Goal: Information Seeking & Learning: Learn about a topic

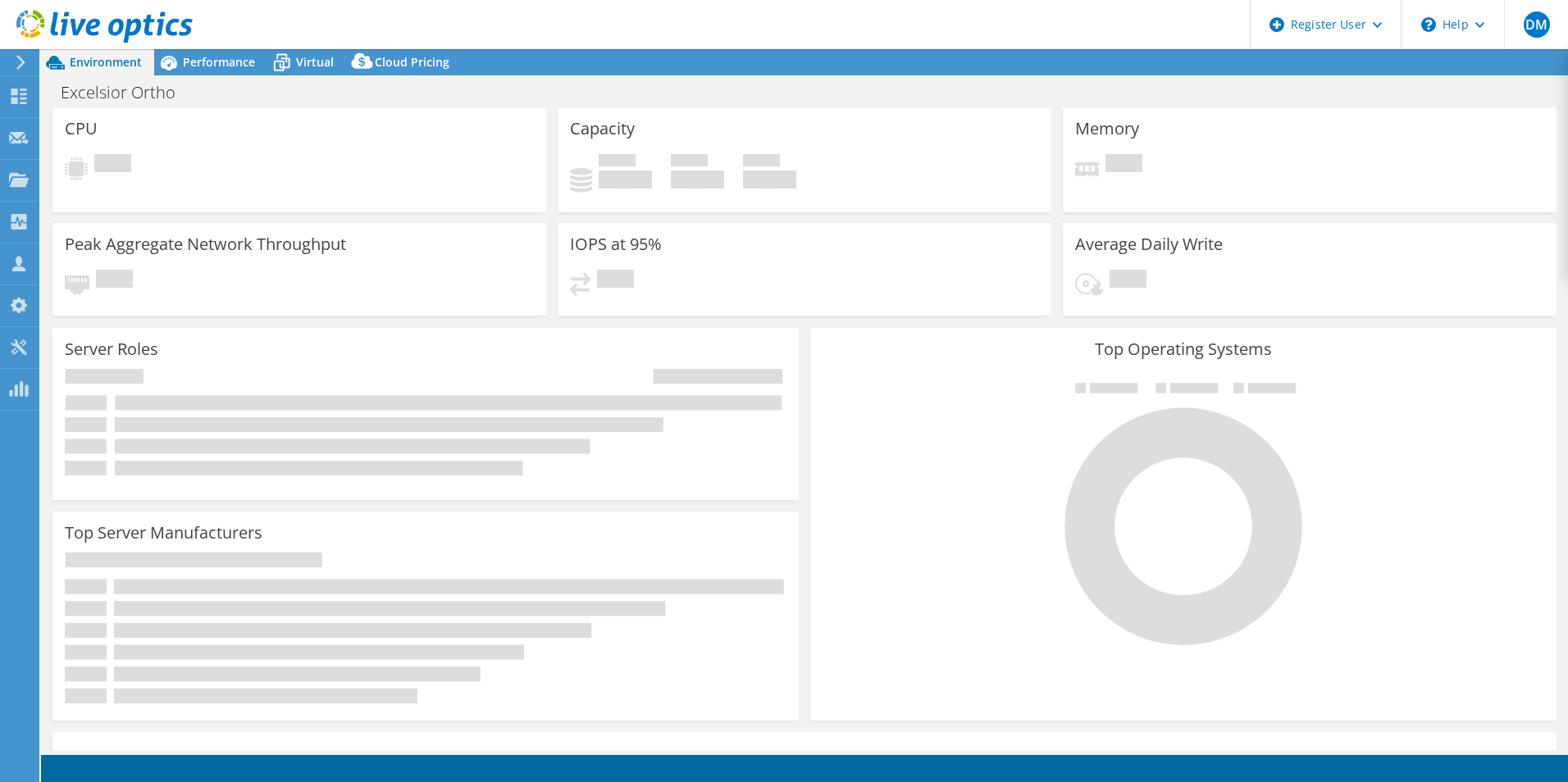
select select "USD"
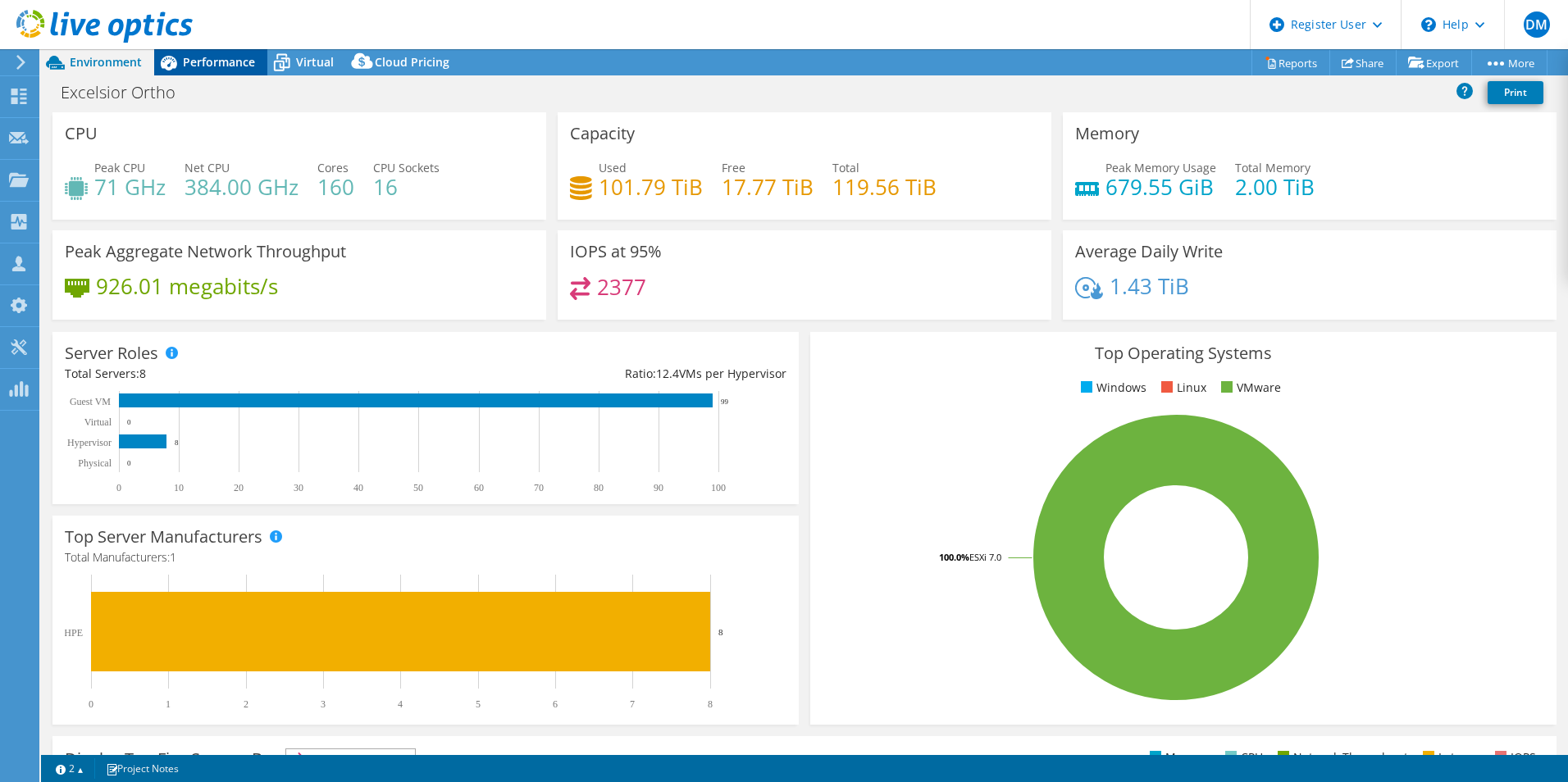
click at [225, 66] on span "Performance" at bounding box center [219, 61] width 72 height 16
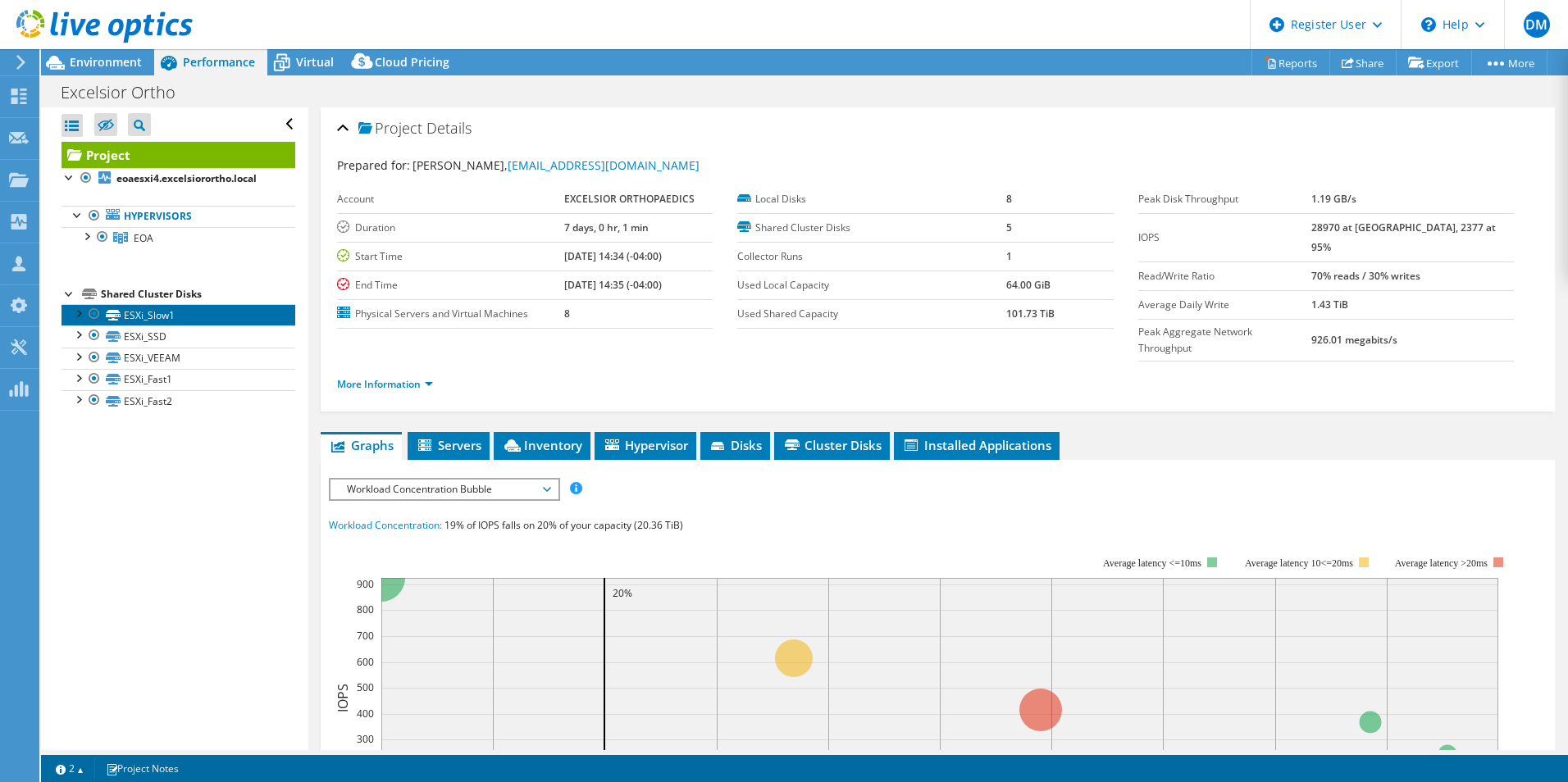
click at [154, 314] on link "ESXi_Slow1" at bounding box center [177, 315] width 233 height 21
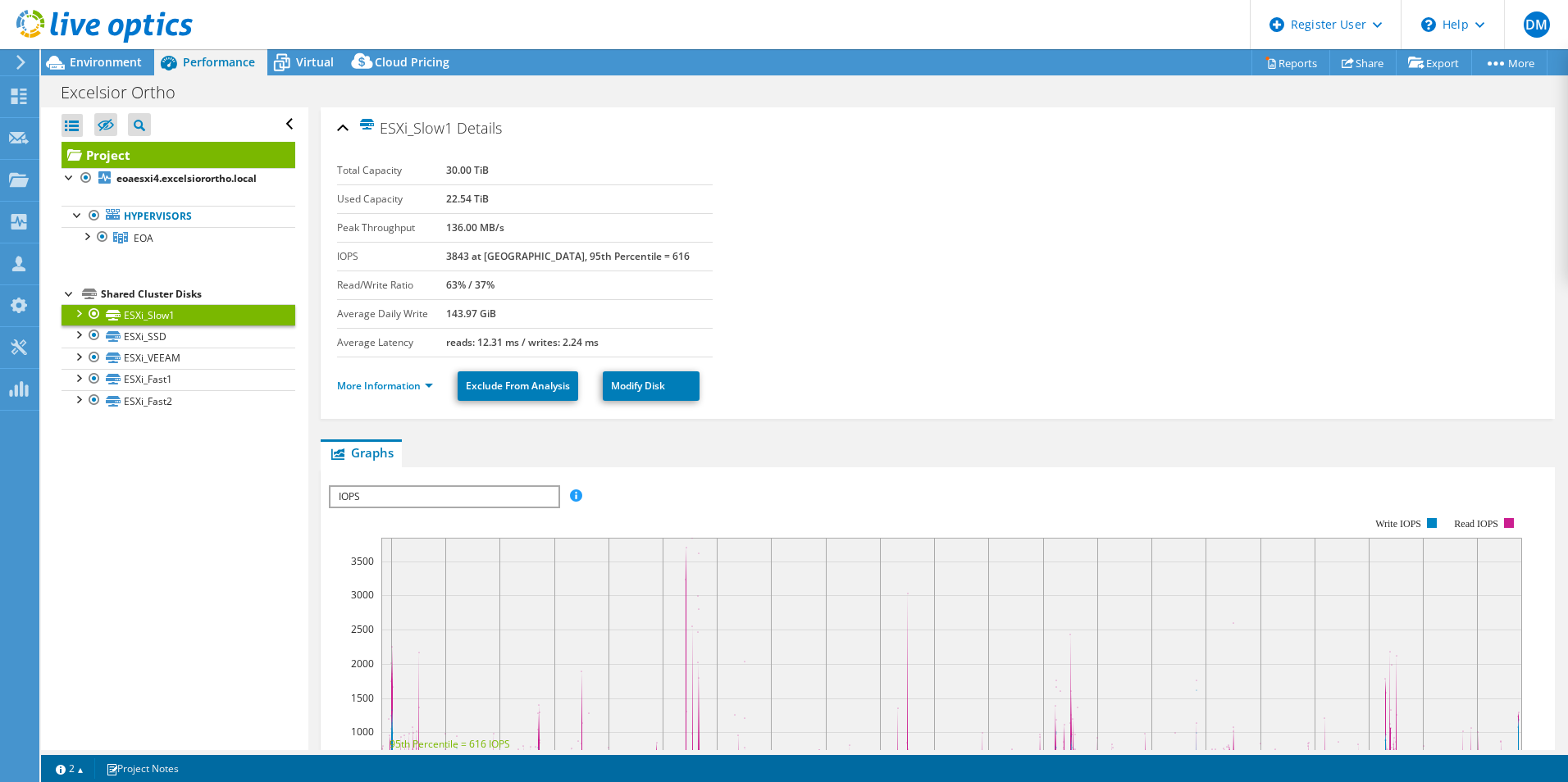
click at [413, 370] on ul "More Information Exclude From Analysis Modify Disk" at bounding box center [937, 384] width 1201 height 34
click at [410, 379] on link "More Information" at bounding box center [384, 385] width 96 height 14
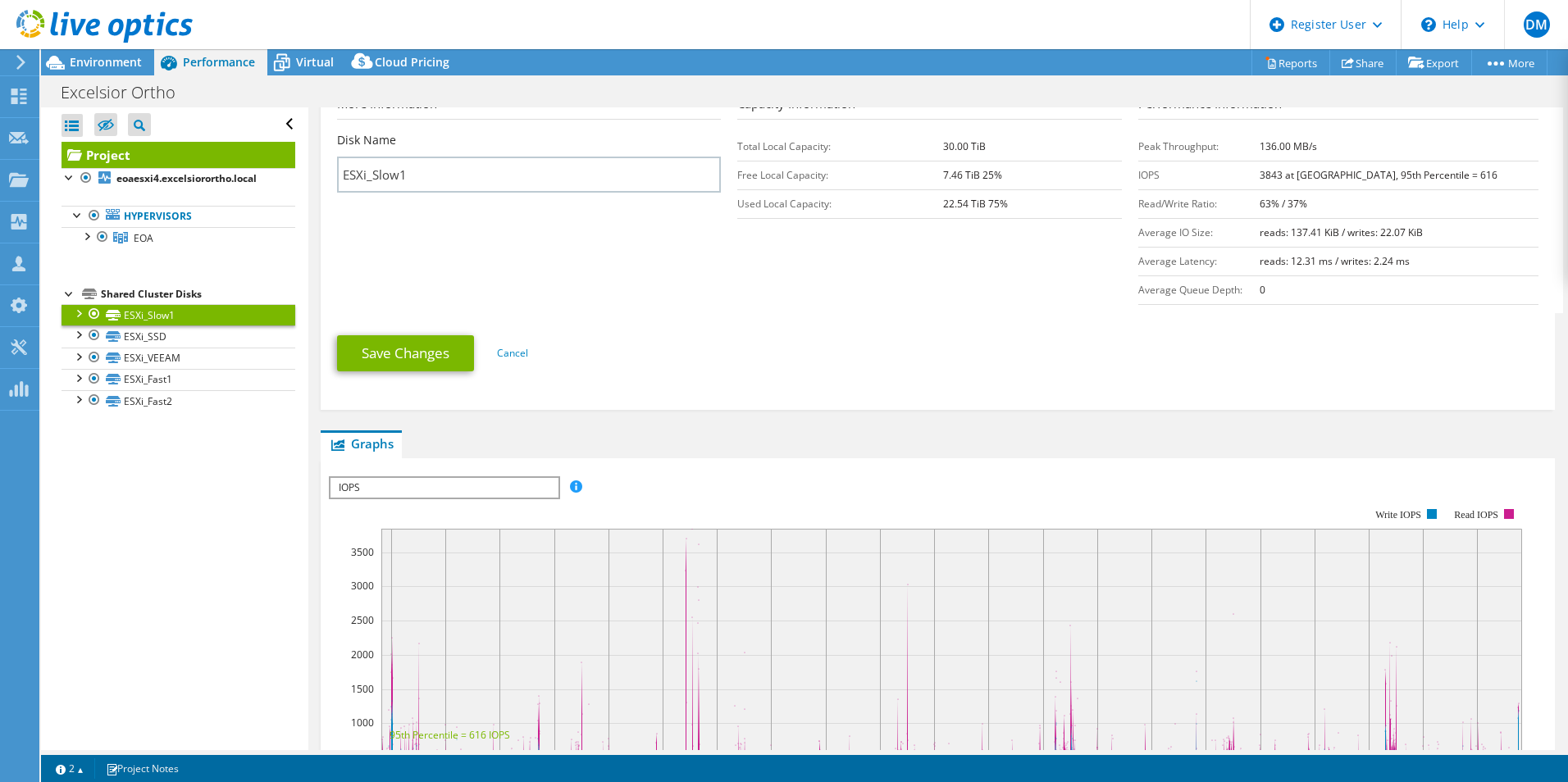
scroll to position [146, 0]
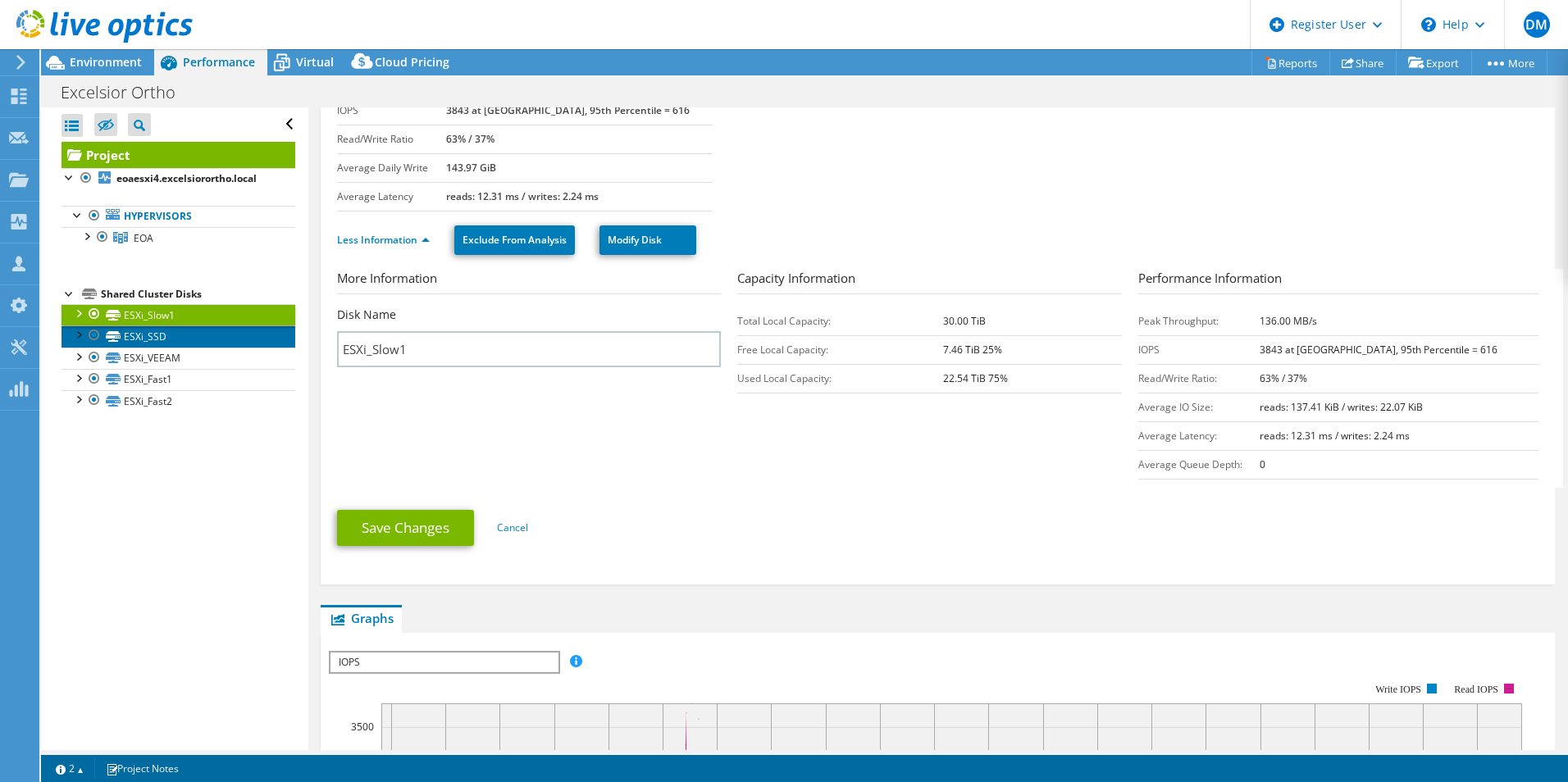
click at [199, 336] on link "ESXi_SSD" at bounding box center [177, 336] width 233 height 21
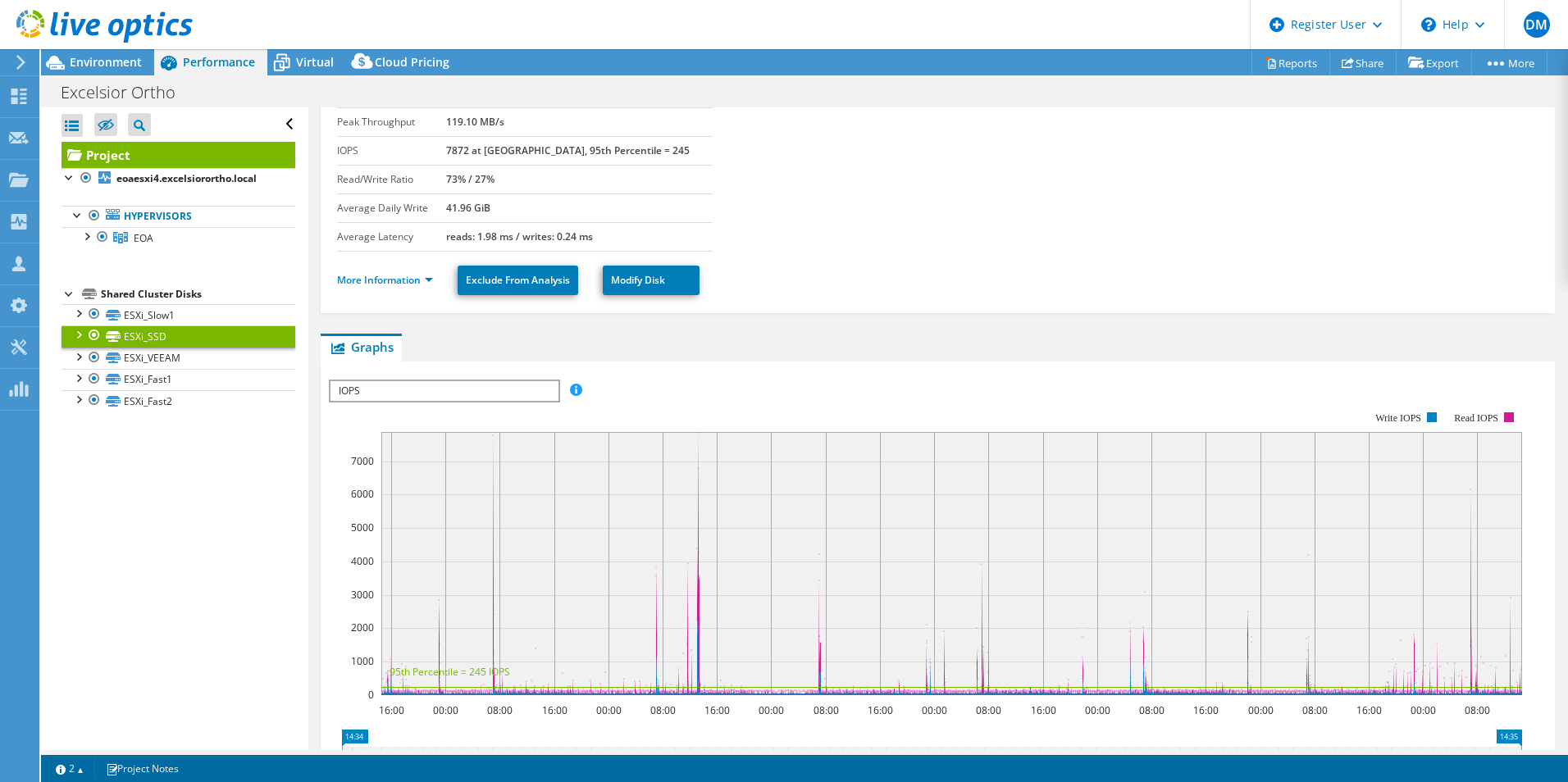
scroll to position [0, 0]
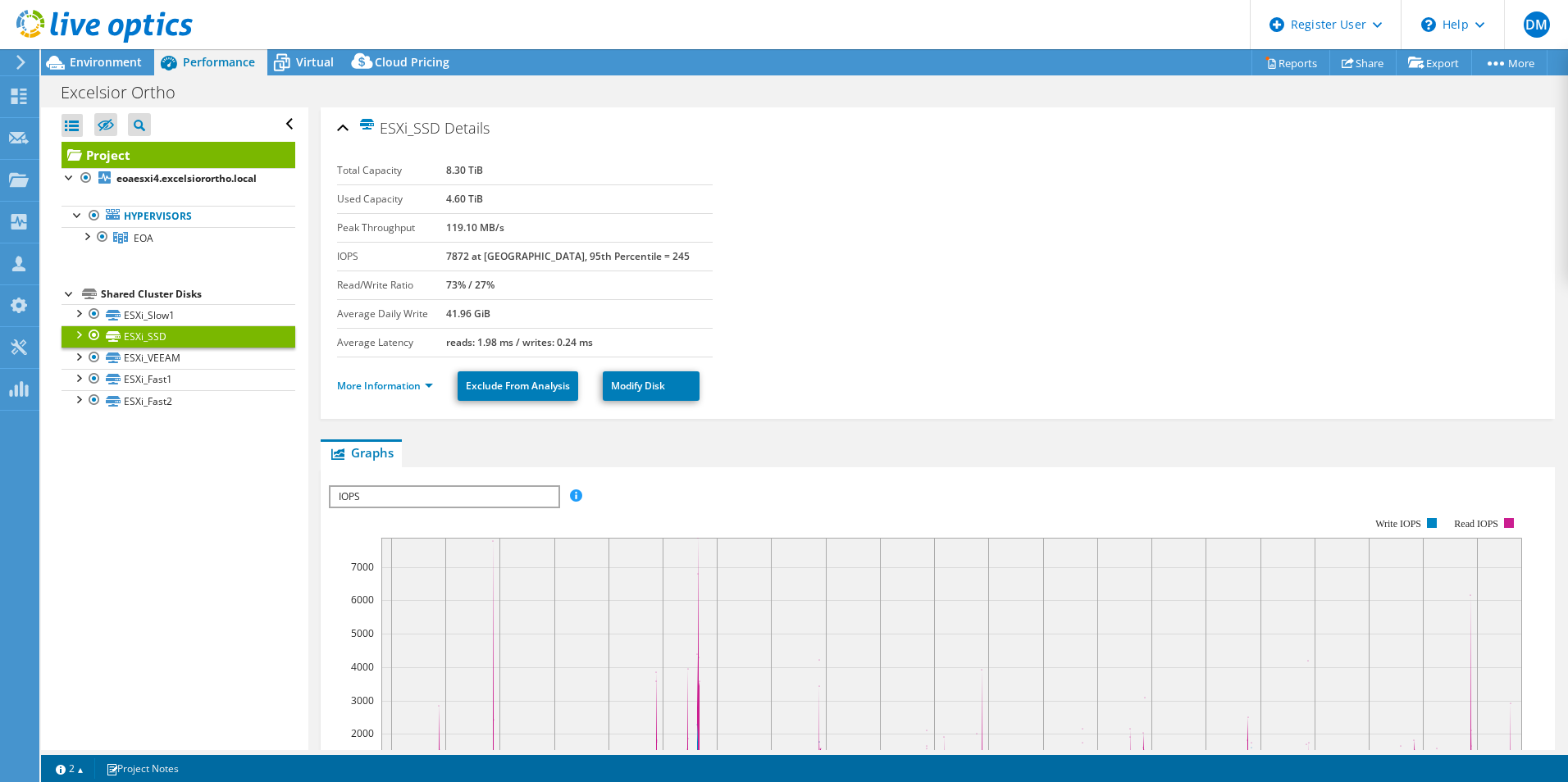
click at [387, 396] on ul "More Information Exclude From Analysis Modify Disk" at bounding box center [937, 384] width 1201 height 34
click at [392, 391] on link "More Information" at bounding box center [384, 385] width 96 height 14
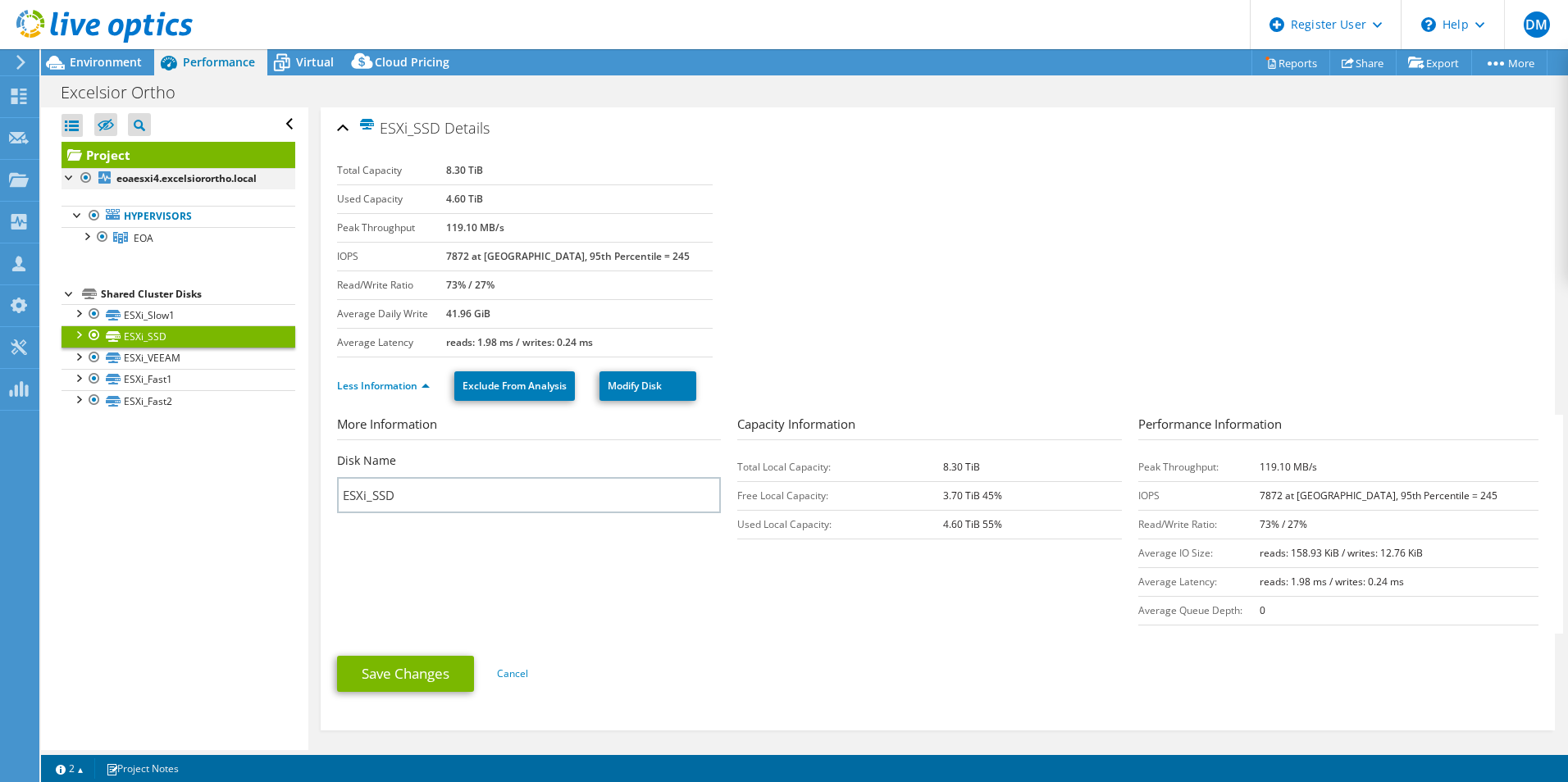
click at [71, 179] on div at bounding box center [70, 177] width 16 height 16
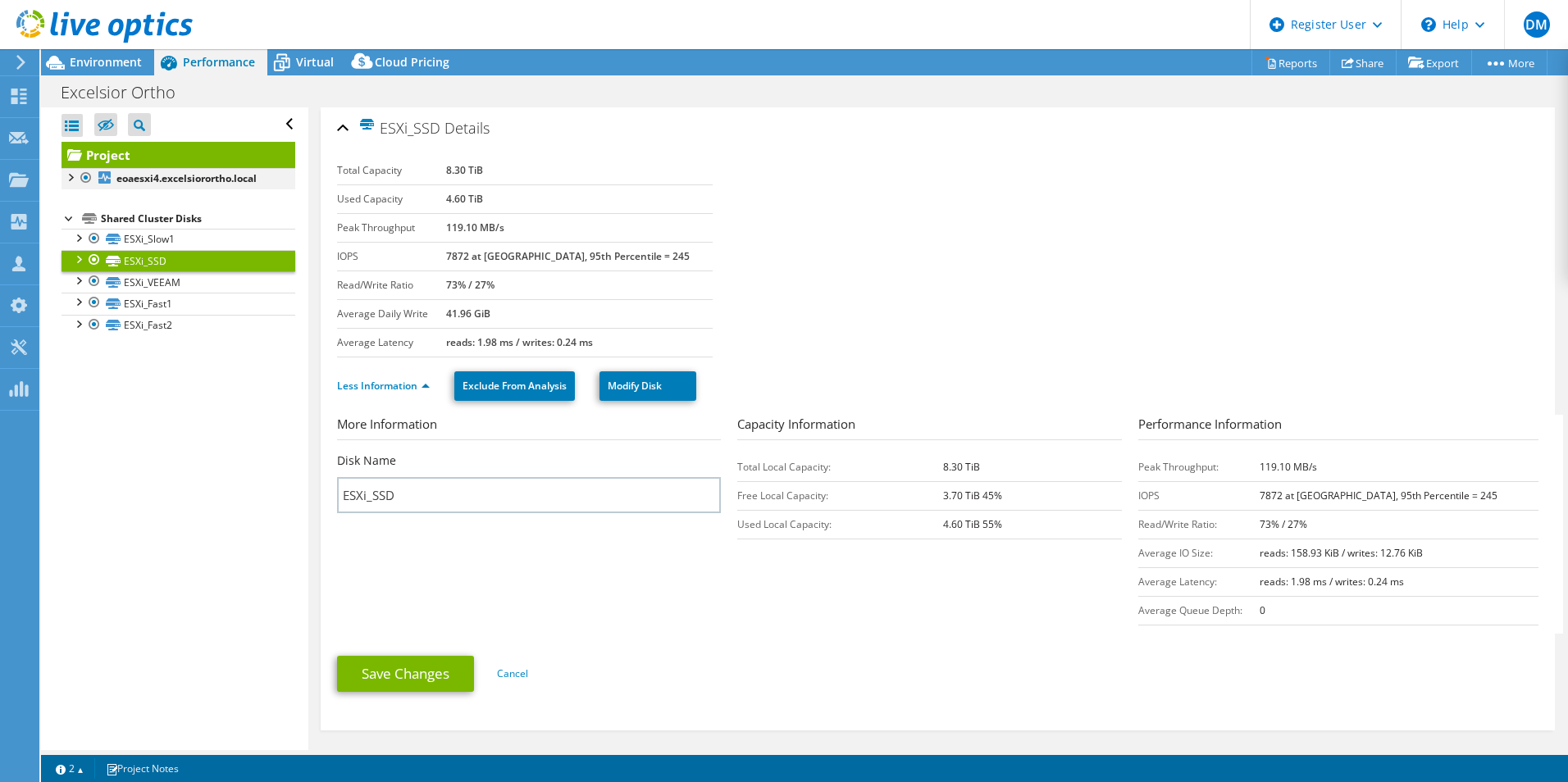
click at [69, 177] on div at bounding box center [70, 177] width 16 height 16
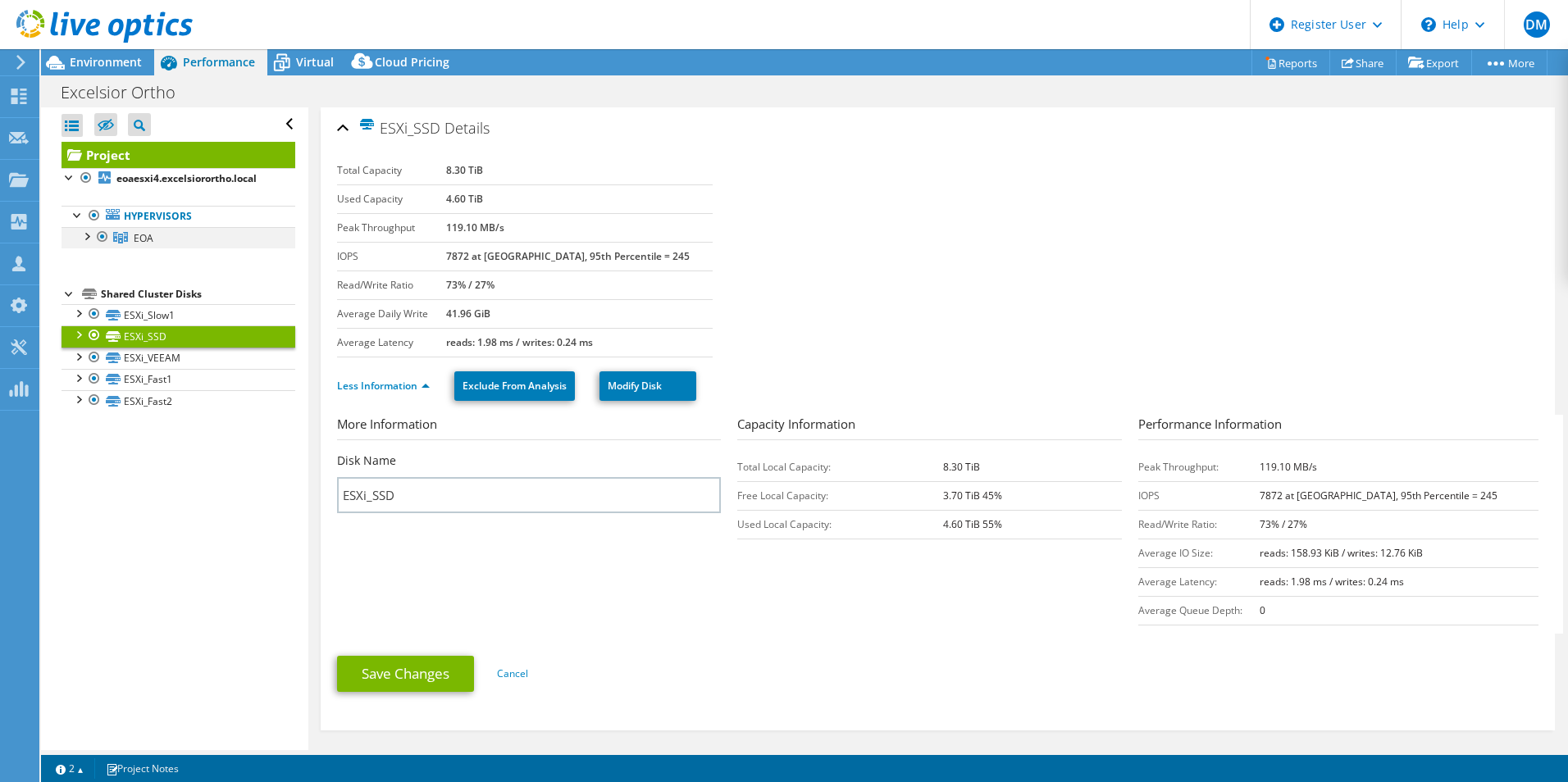
click at [84, 232] on div at bounding box center [86, 235] width 16 height 16
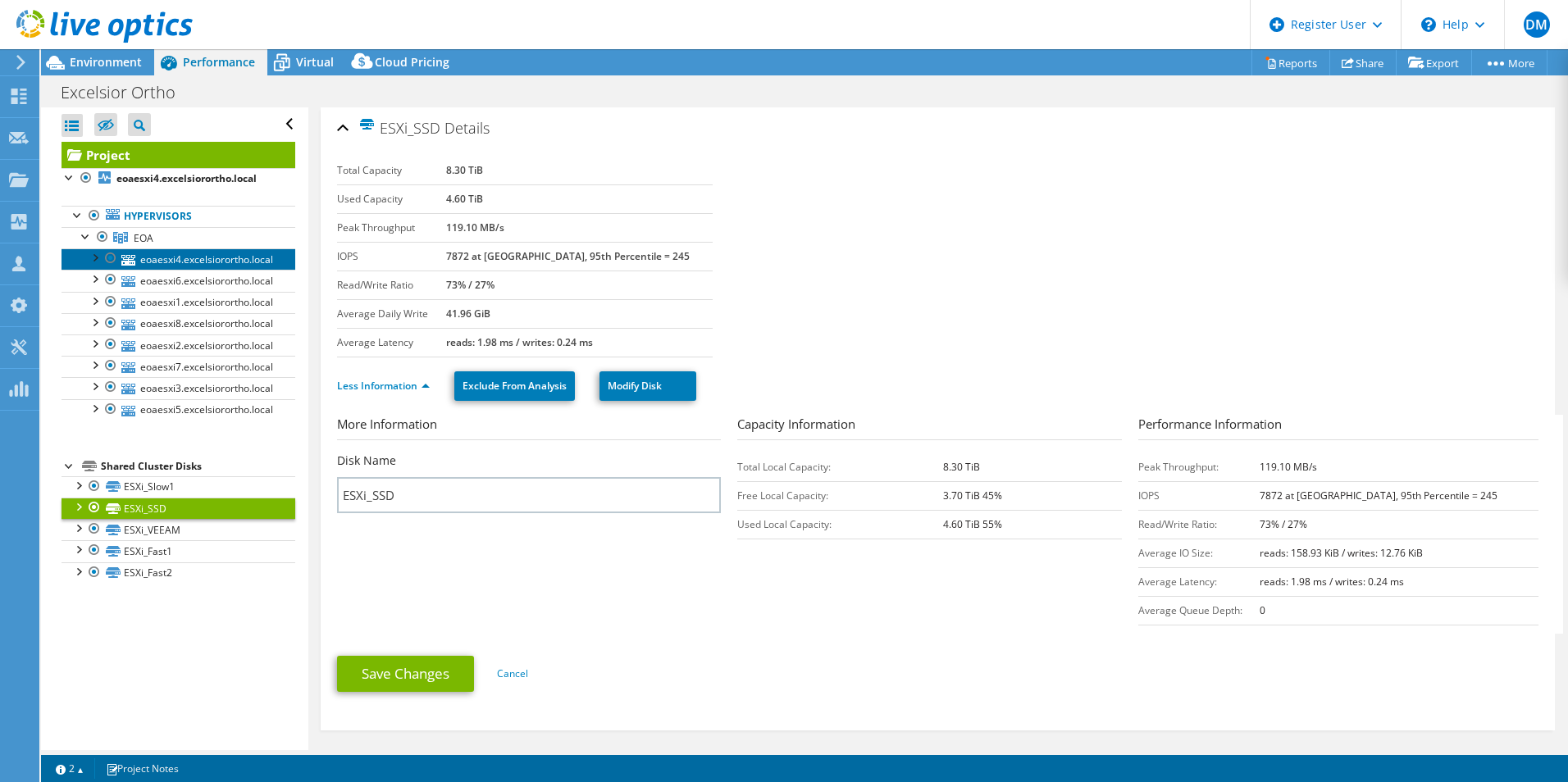
click at [199, 252] on link "eoaesxi4.excelsiorortho.local" at bounding box center [177, 259] width 233 height 21
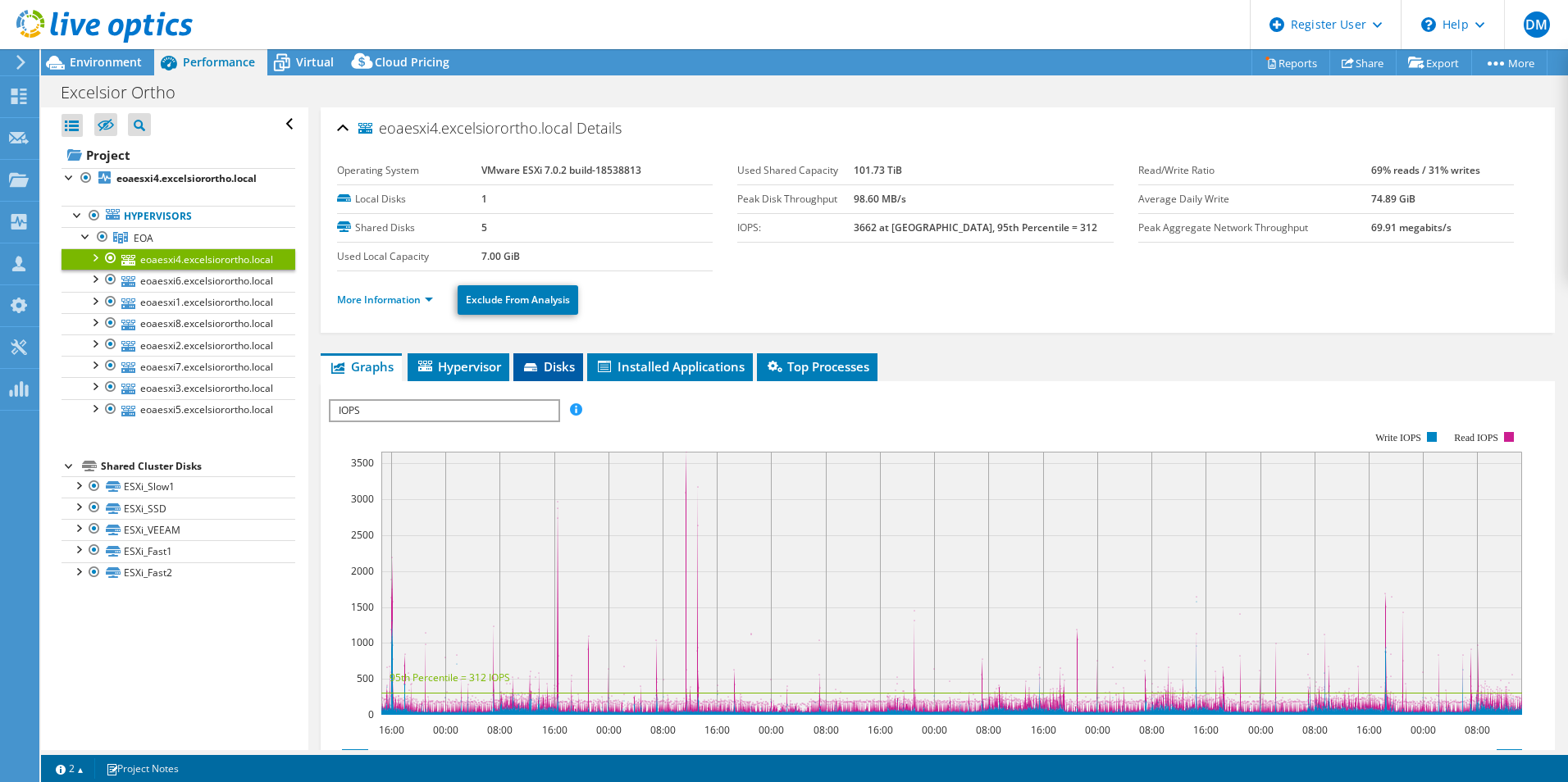
click at [531, 370] on icon at bounding box center [531, 367] width 13 height 8
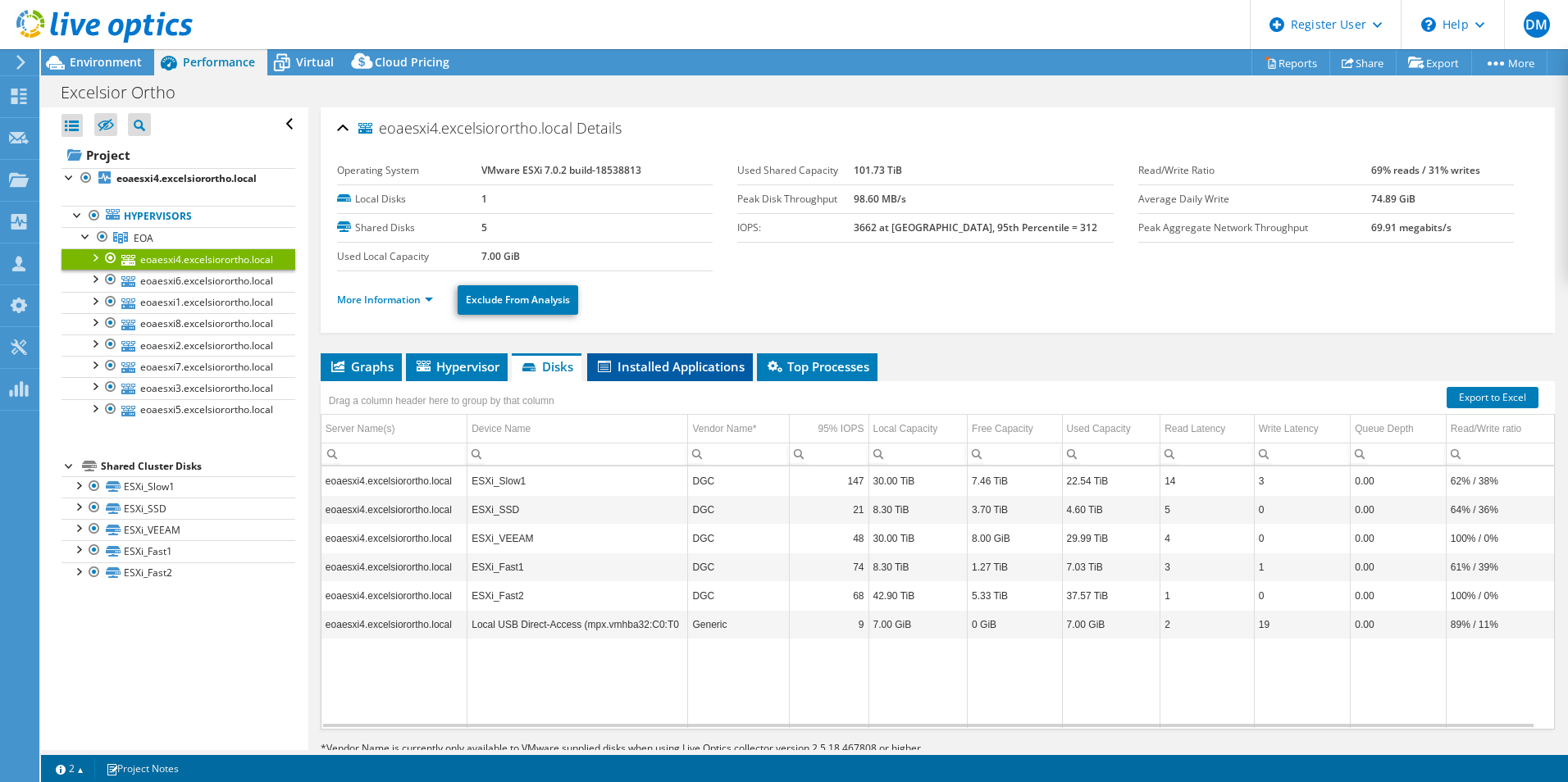
click at [718, 374] on span "Installed Applications" at bounding box center [670, 367] width 149 height 16
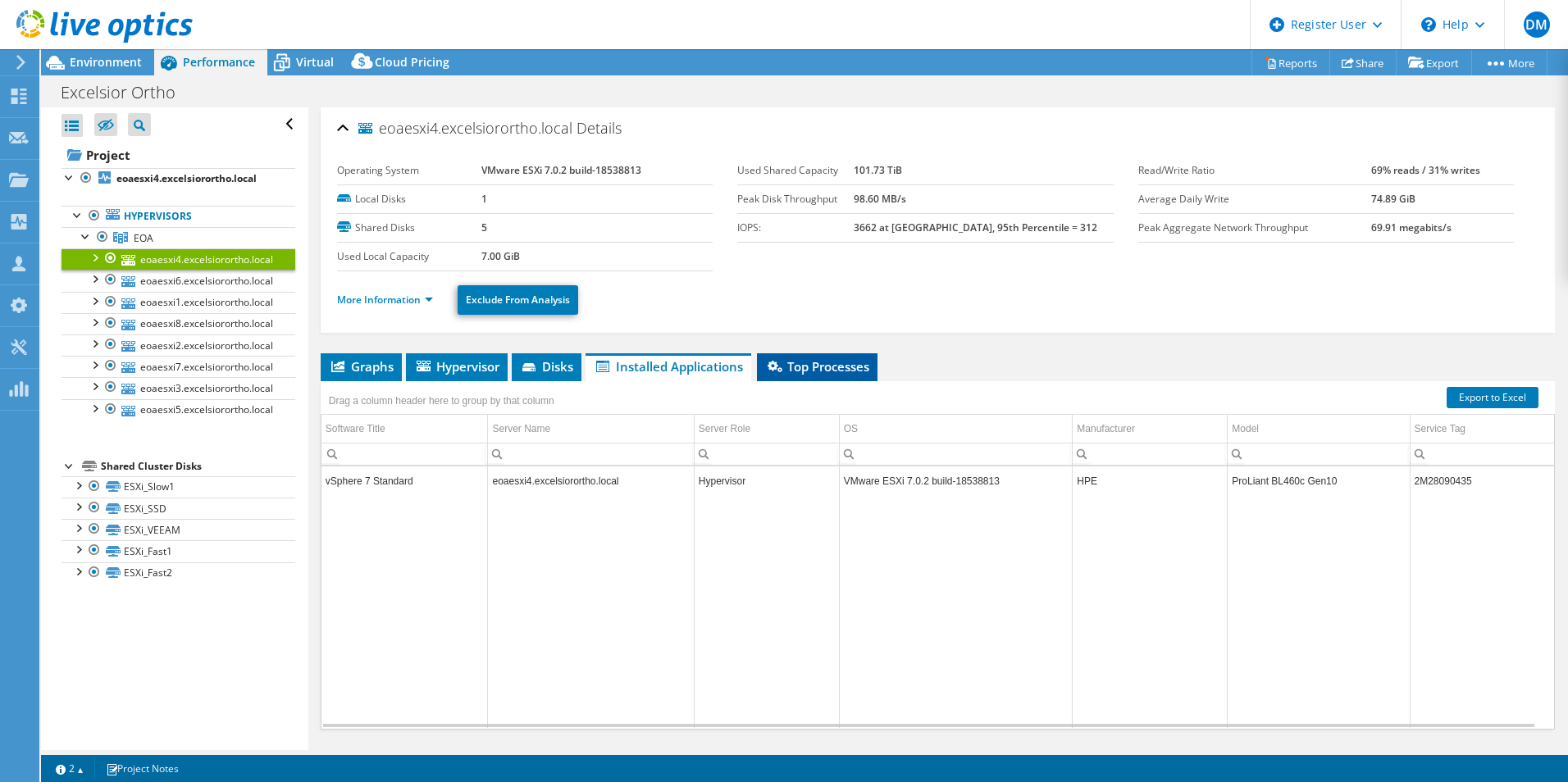
click at [825, 368] on span "Top Processes" at bounding box center [817, 367] width 104 height 16
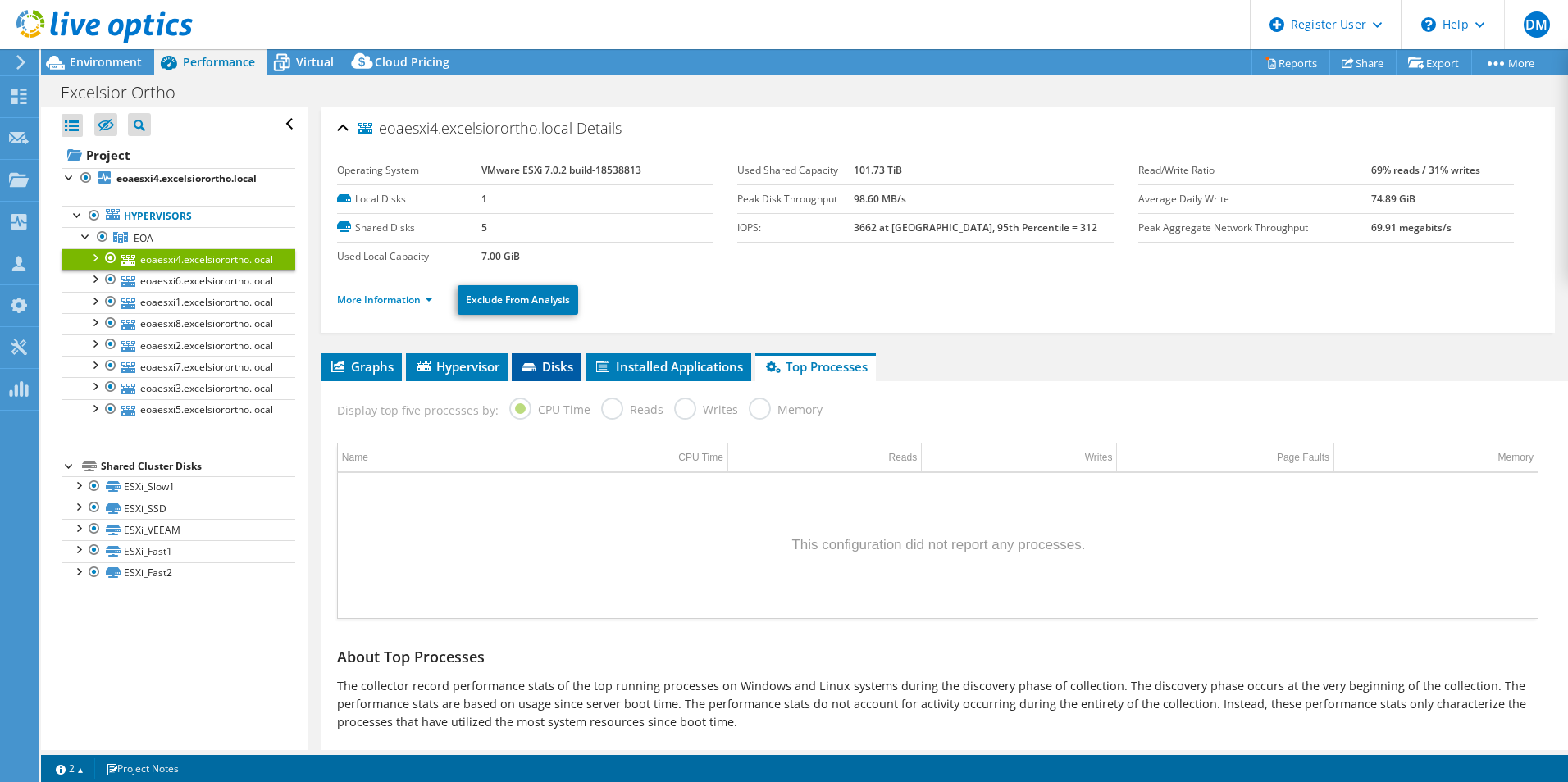
click at [539, 375] on li "Disks" at bounding box center [546, 367] width 70 height 27
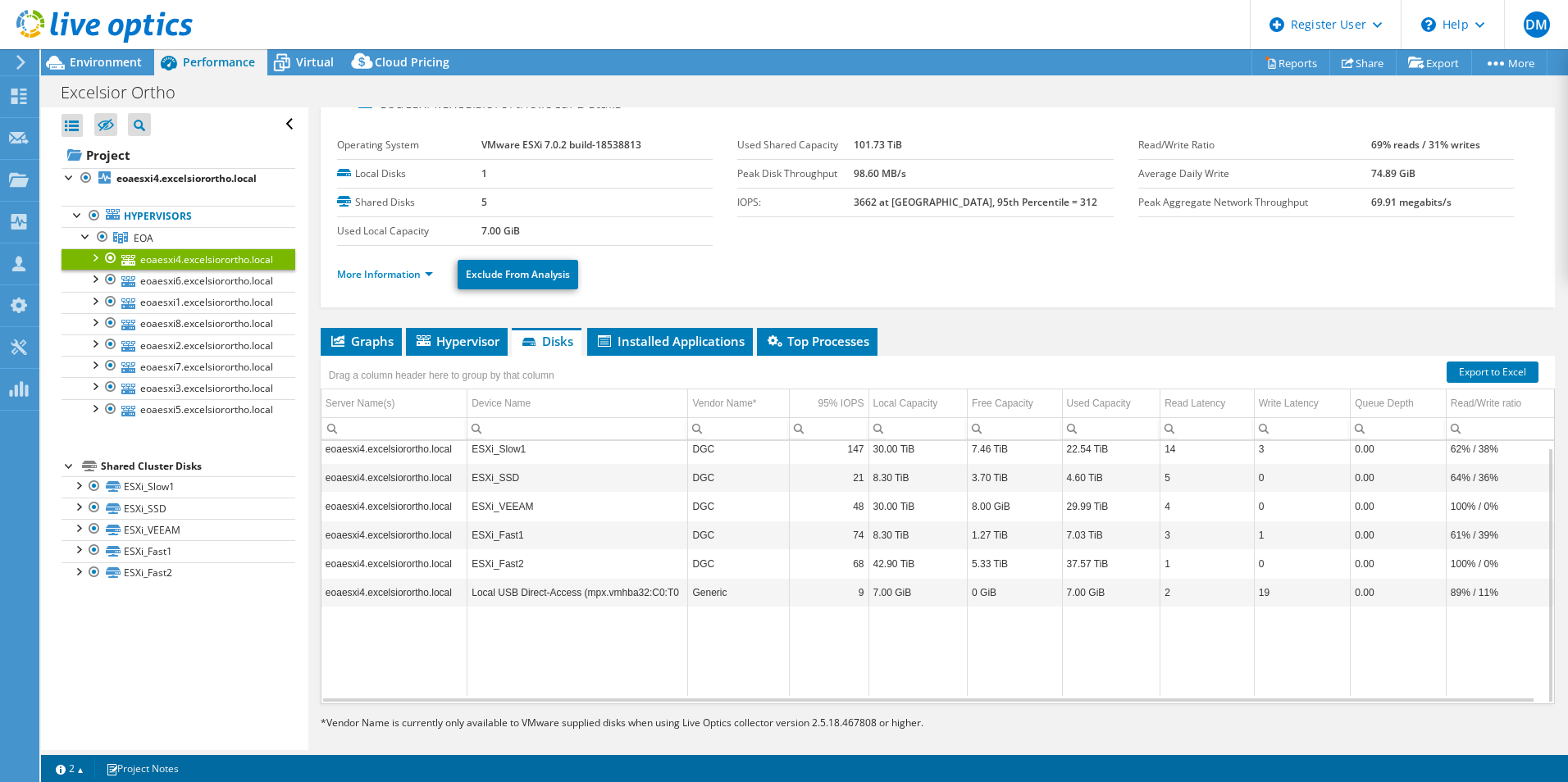
scroll to position [42, 0]
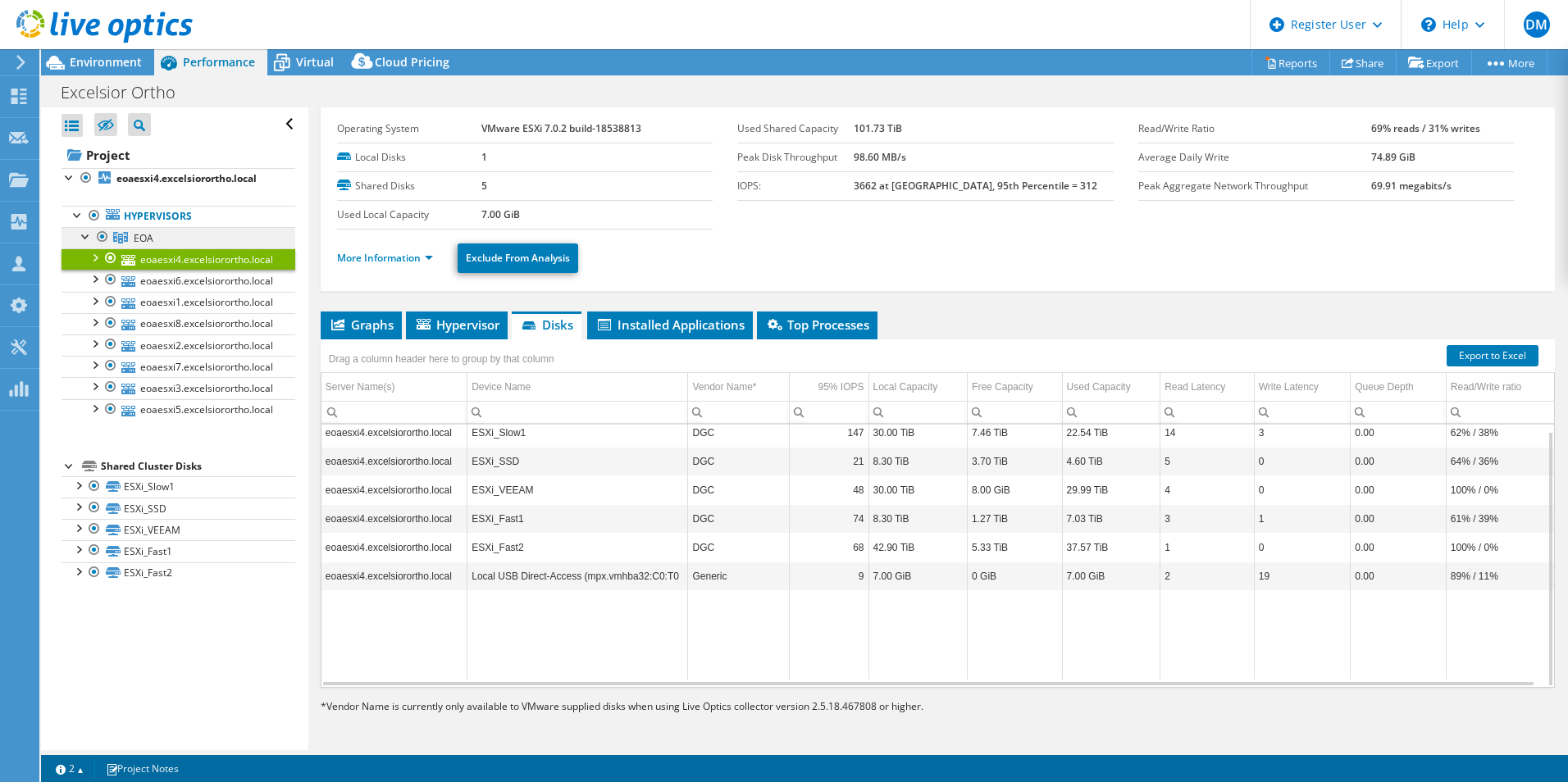
click at [194, 245] on link "EOA" at bounding box center [177, 237] width 233 height 21
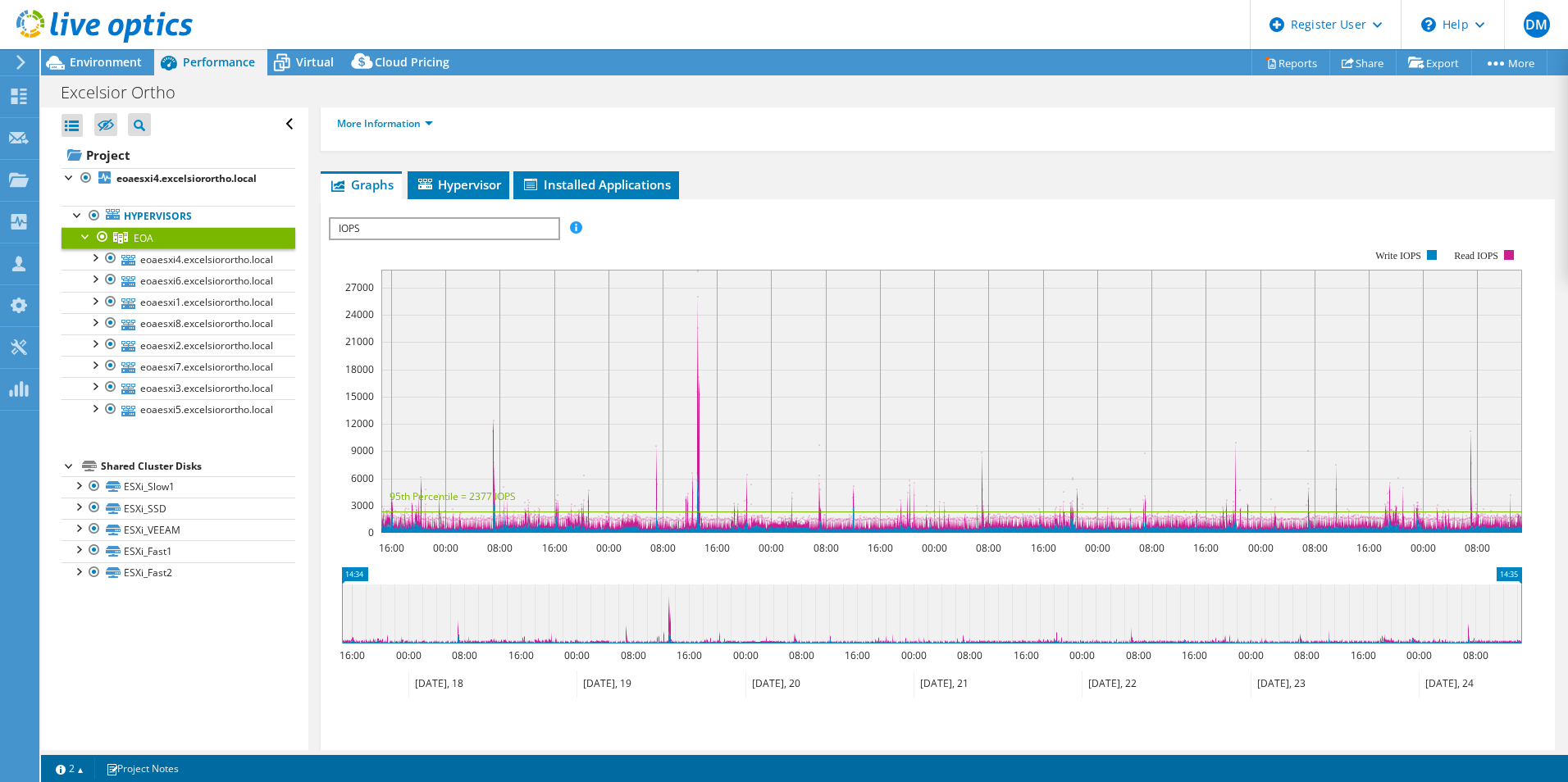
scroll to position [0, 0]
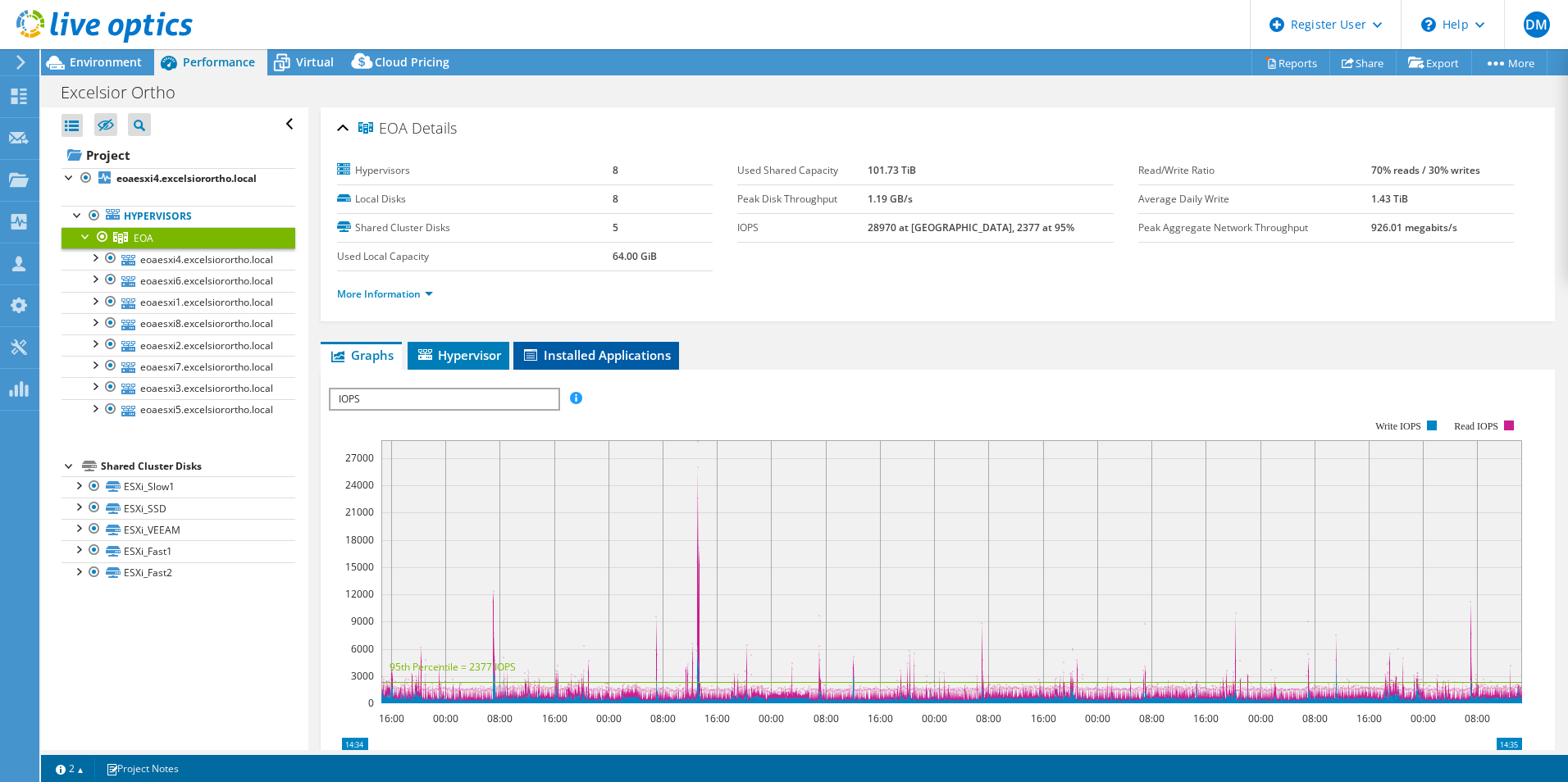
click at [603, 367] on li "Installed Applications" at bounding box center [596, 356] width 166 height 27
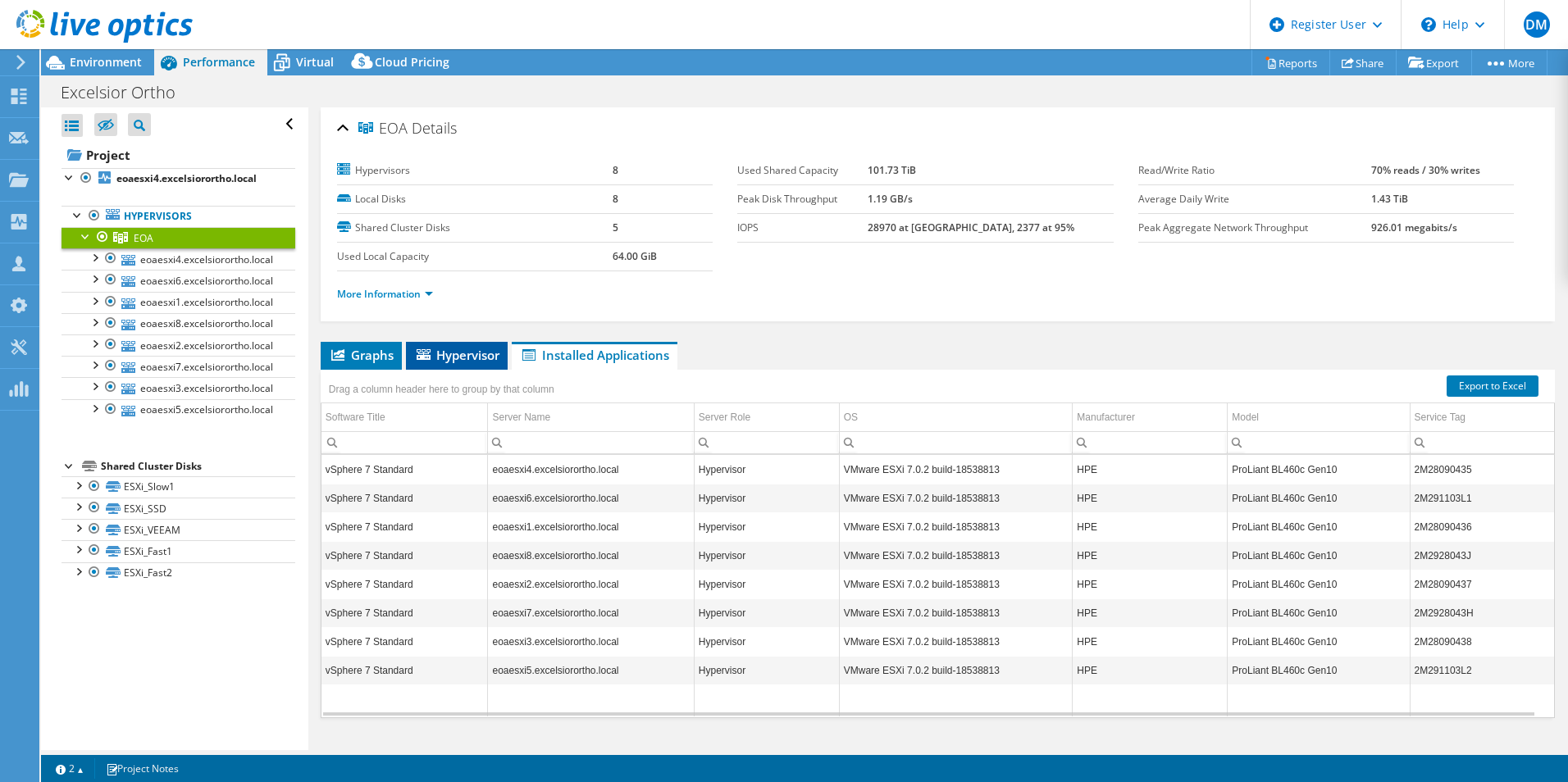
click at [490, 358] on span "Hypervisor" at bounding box center [456, 355] width 85 height 16
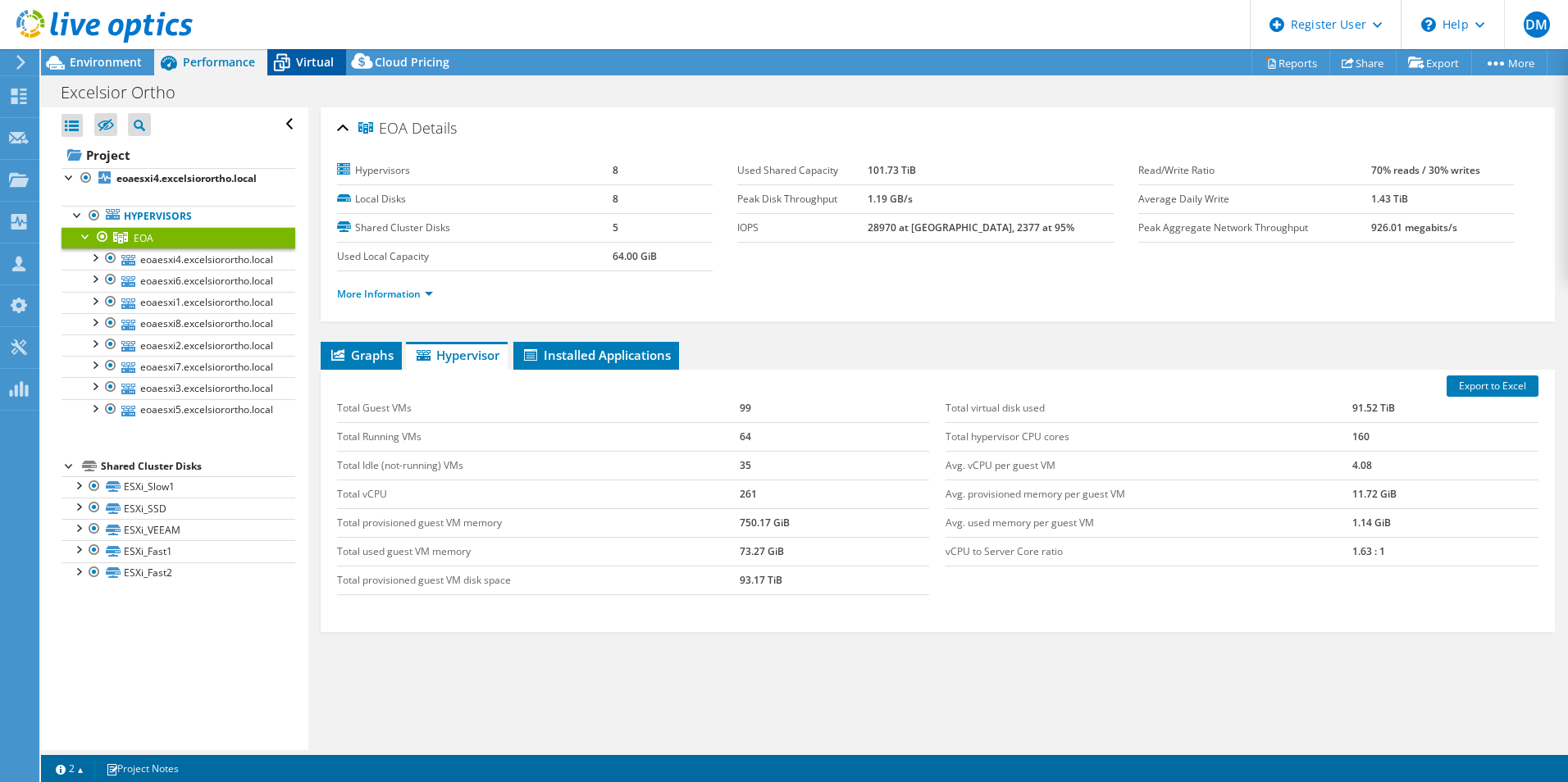
click at [312, 72] on div "Virtual" at bounding box center [306, 62] width 79 height 27
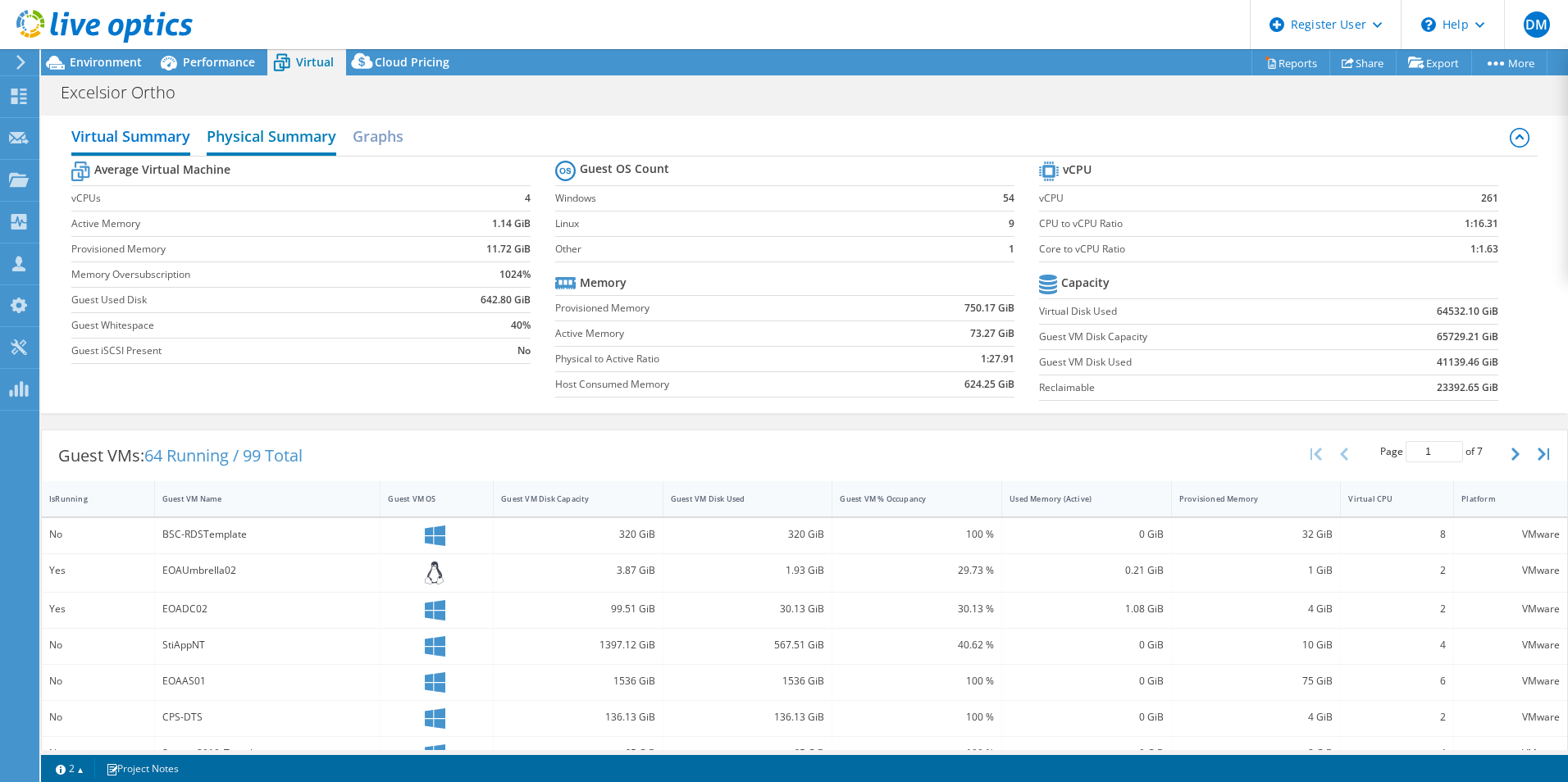
click at [312, 131] on h2 "Physical Summary" at bounding box center [272, 137] width 130 height 36
